Goal: Task Accomplishment & Management: Use online tool/utility

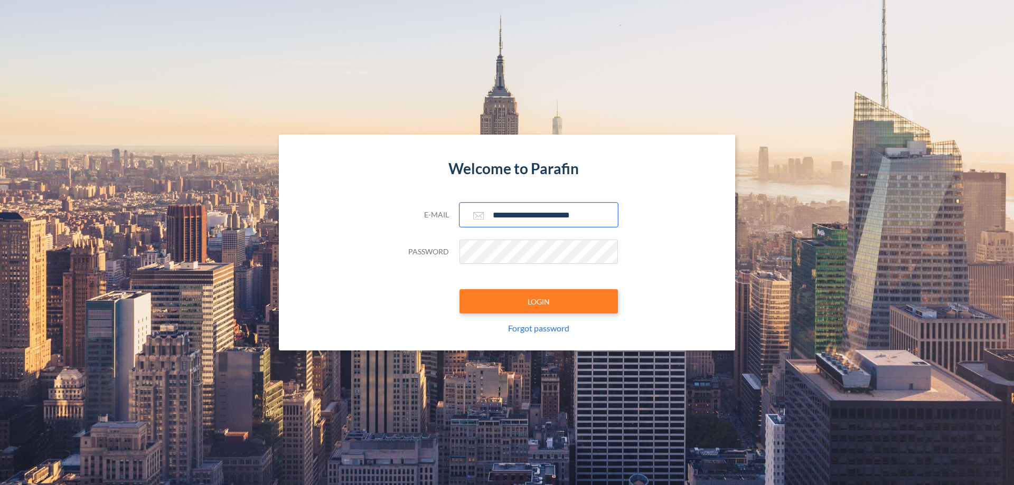
type input "**********"
click at [539, 302] on button "LOGIN" at bounding box center [539, 301] width 158 height 24
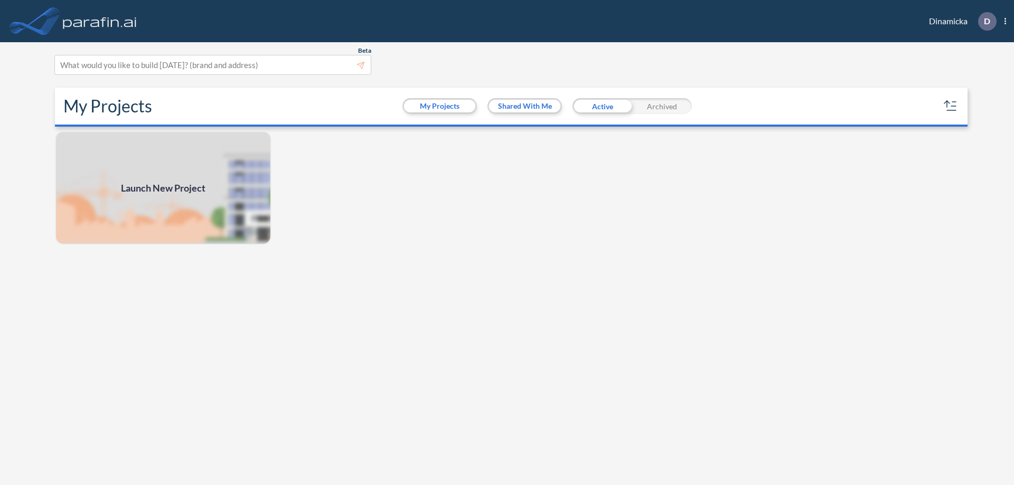
scroll to position [3, 0]
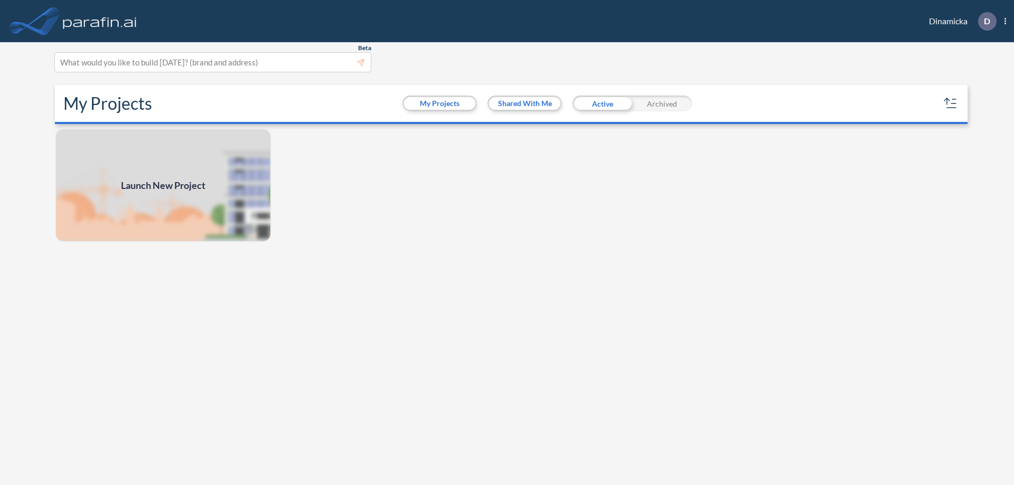
click at [163, 185] on span "Launch New Project" at bounding box center [163, 186] width 85 height 14
